Goal: Navigation & Orientation: Find specific page/section

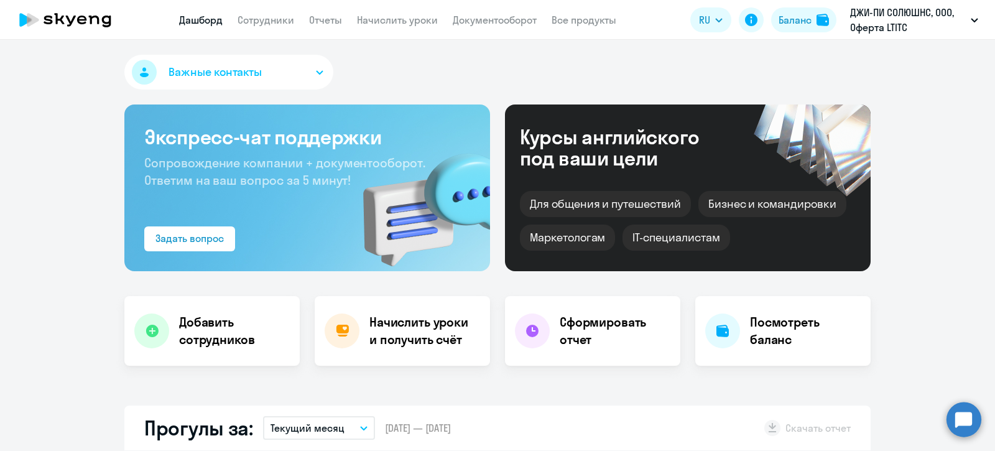
select select "30"
click at [804, 19] on div "Баланс" at bounding box center [794, 19] width 33 height 15
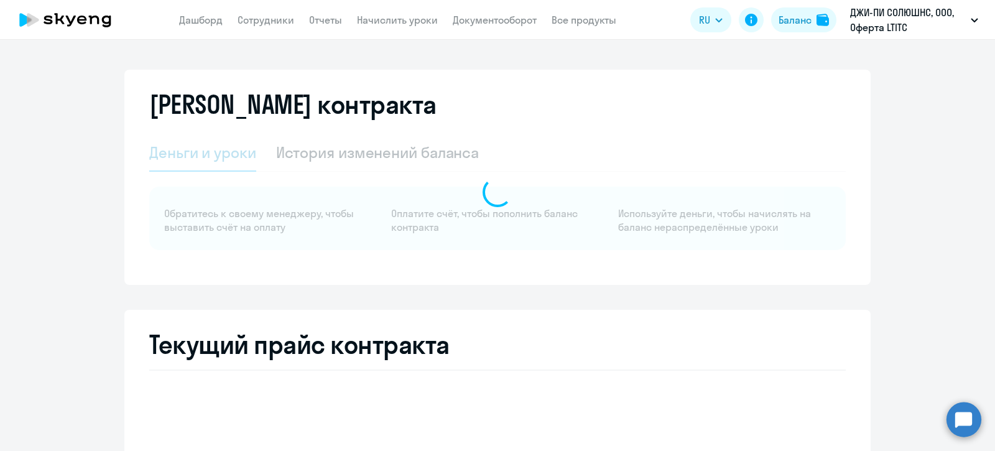
select select "english_adult_not_native_speaker"
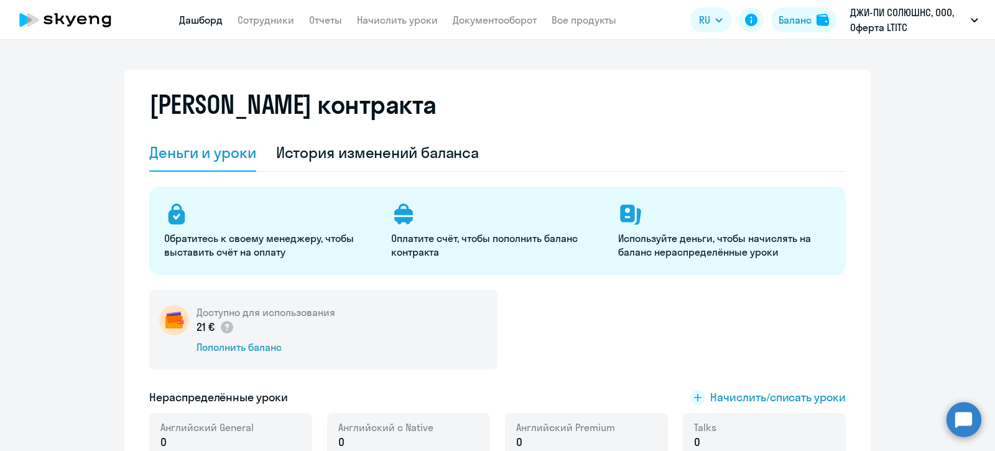
click at [209, 19] on link "Дашборд" at bounding box center [201, 20] width 44 height 12
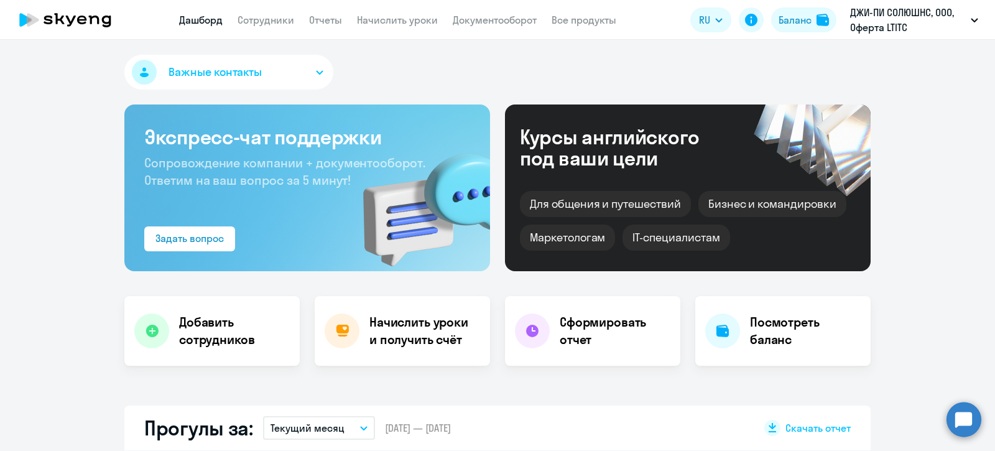
select select "30"
